Goal: Information Seeking & Learning: Learn about a topic

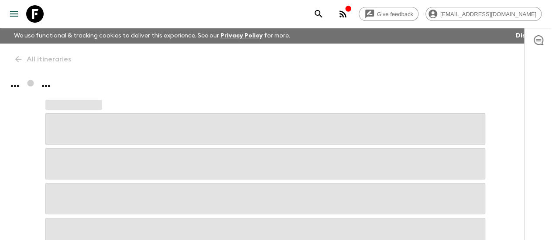
scroll to position [0, 0]
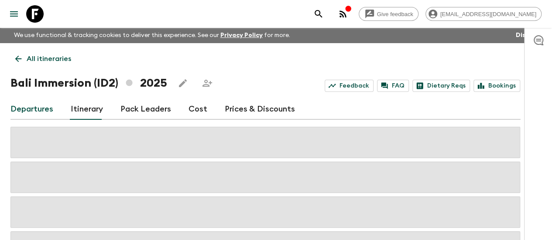
scroll to position [40, 0]
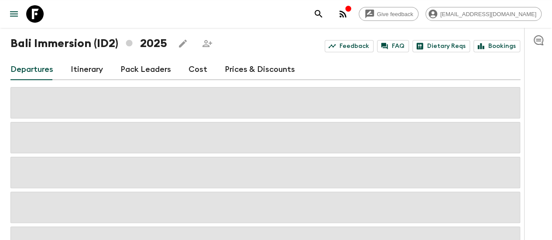
scroll to position [3, 0]
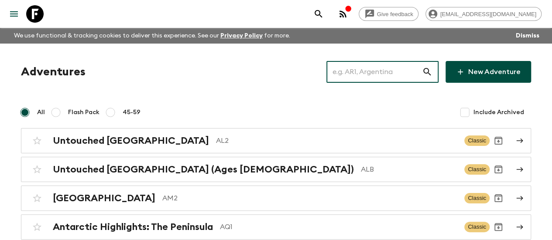
click at [383, 76] on input "text" at bounding box center [374, 72] width 96 height 24
paste input "True Egypt"
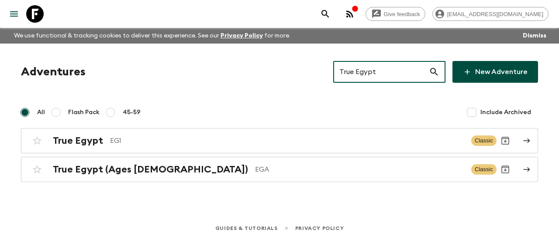
click at [394, 69] on input "True Egypt" at bounding box center [381, 72] width 96 height 24
type input "T"
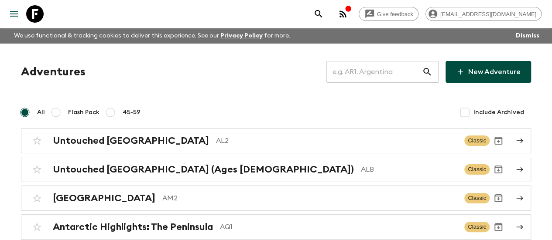
click at [311, 64] on div "Adventures ​ New Adventure" at bounding box center [276, 72] width 510 height 22
